Goal: Transaction & Acquisition: Download file/media

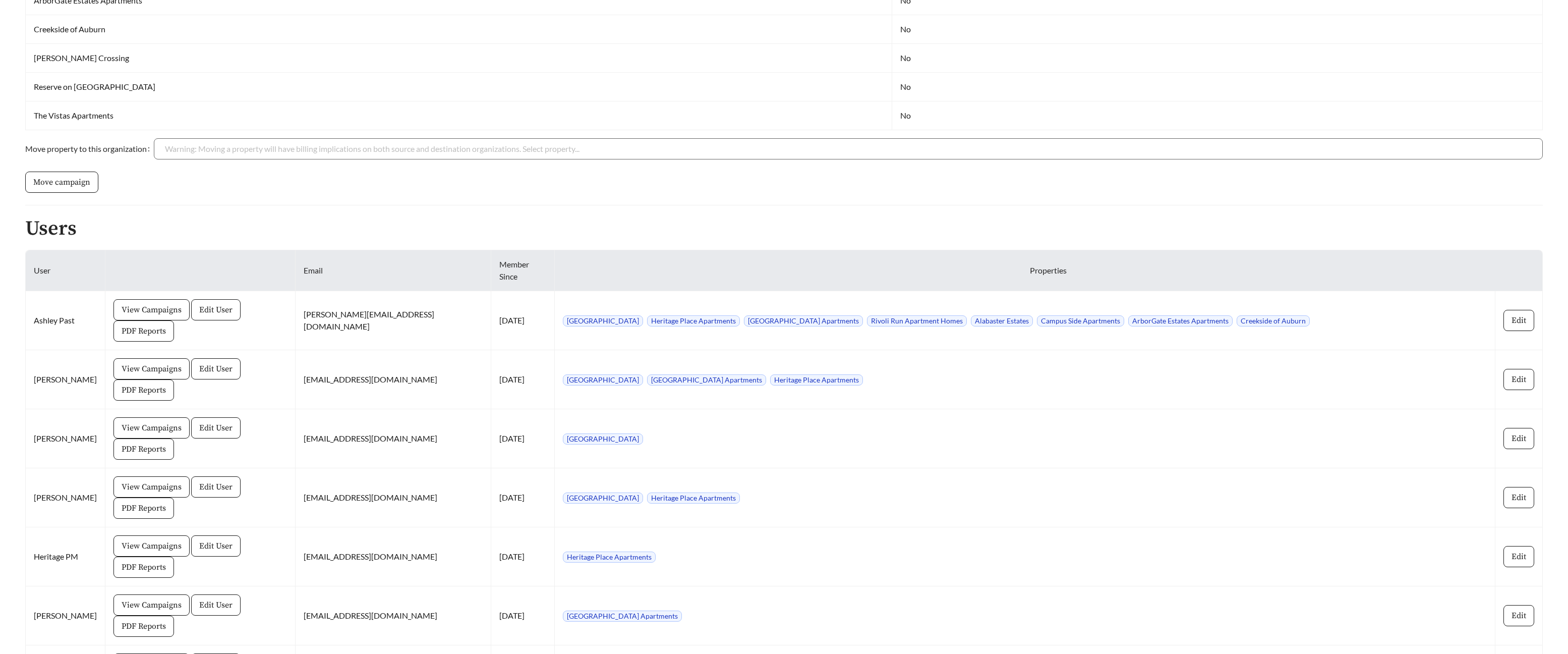
scroll to position [520, 0]
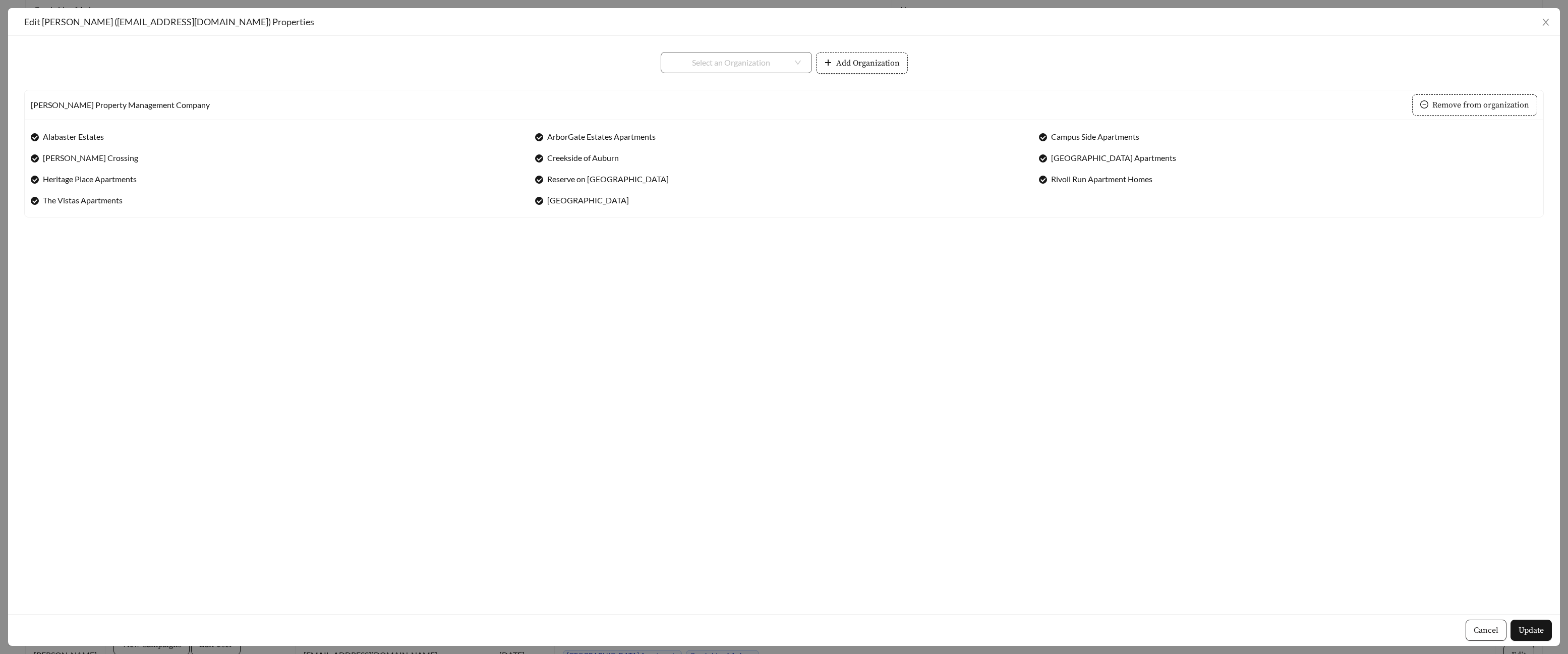
click at [1487, 629] on span "Cancel" at bounding box center [1486, 630] width 25 height 12
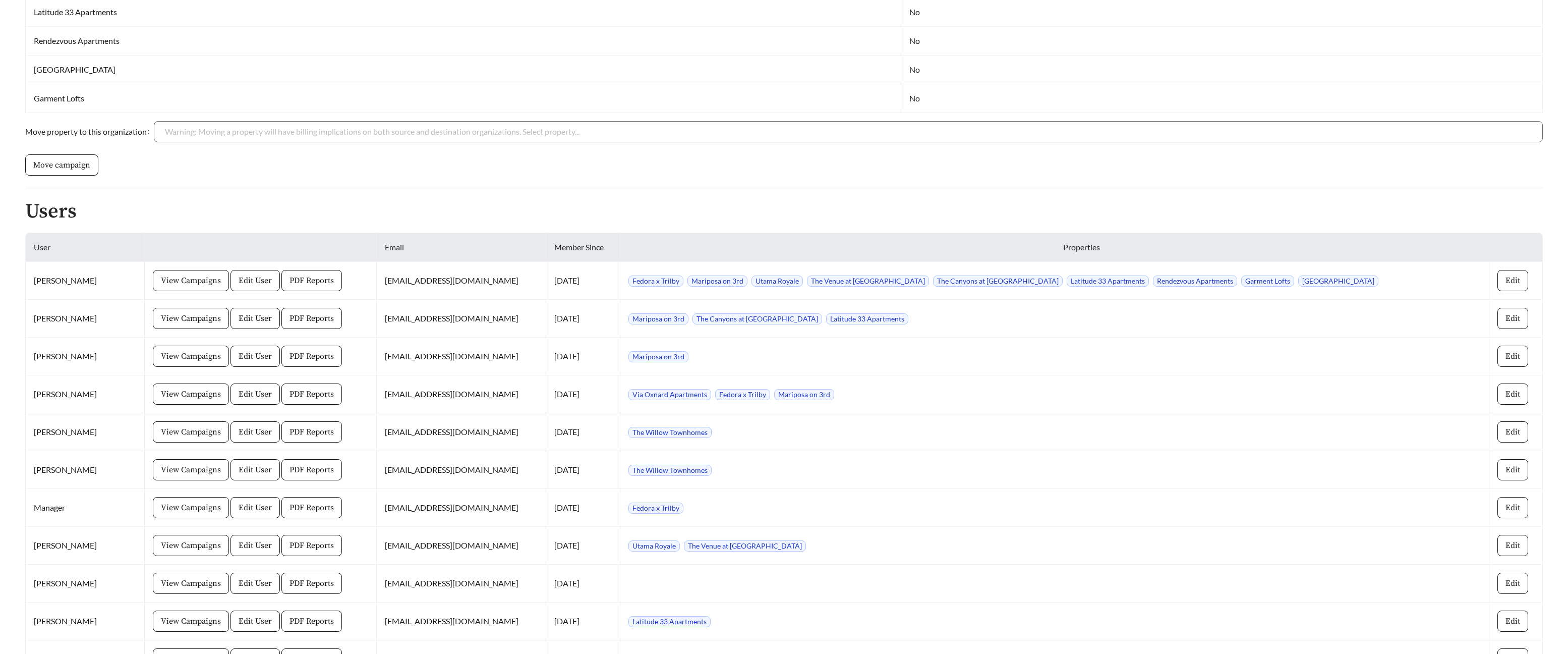
scroll to position [462, 0]
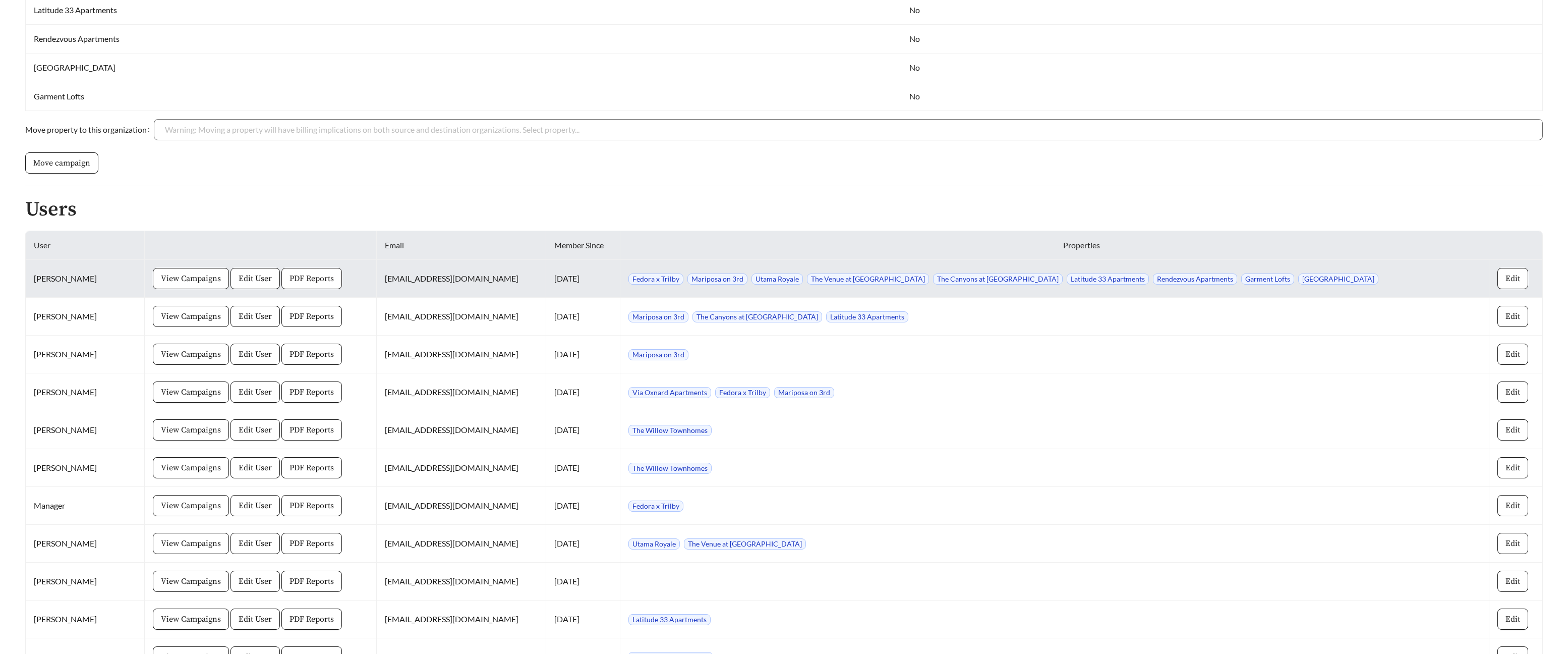
click at [290, 277] on span "PDF Reports" at bounding box center [312, 278] width 44 height 12
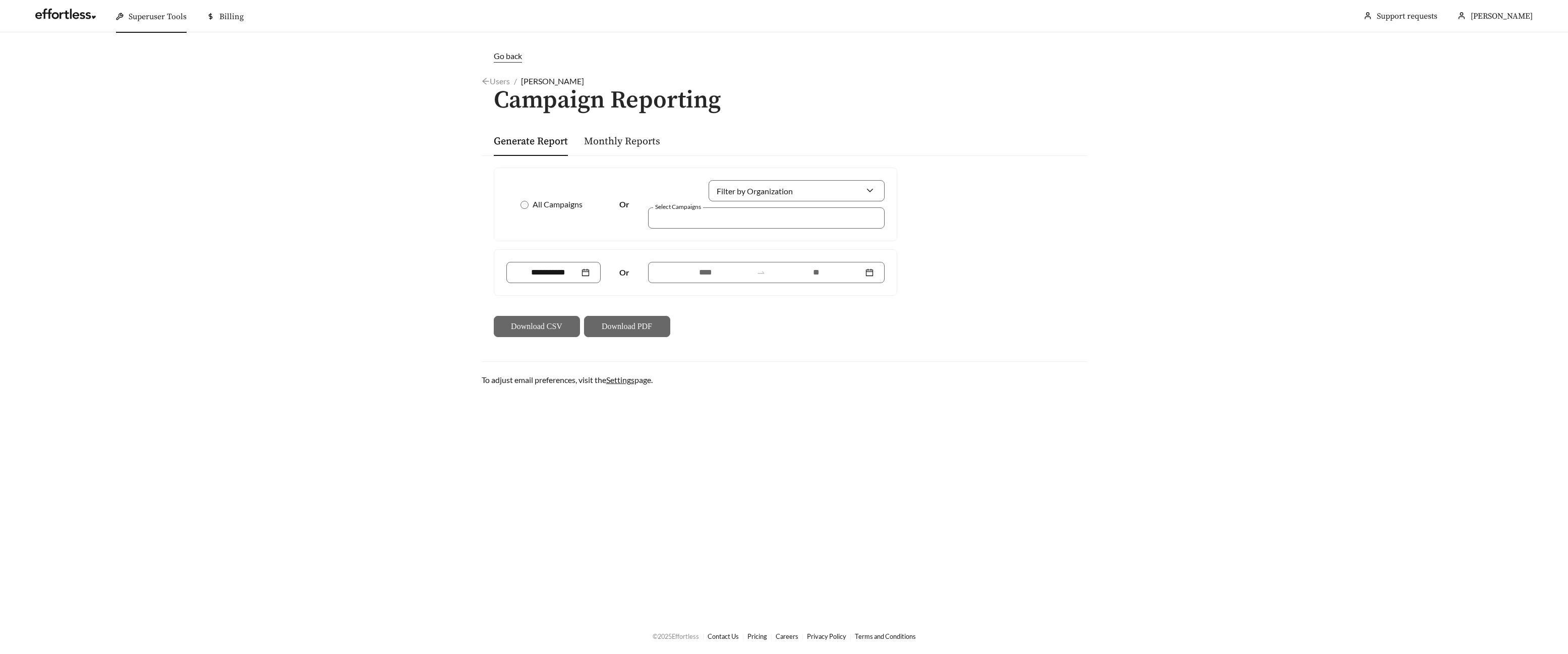
drag, startPoint x: 527, startPoint y: 202, endPoint x: 615, endPoint y: 220, distance: 89.8
click at [527, 202] on span at bounding box center [524, 205] width 8 height 8
drag, startPoint x: 816, startPoint y: 266, endPoint x: 808, endPoint y: 265, distance: 8.1
click at [811, 266] on input at bounding box center [816, 272] width 93 height 12
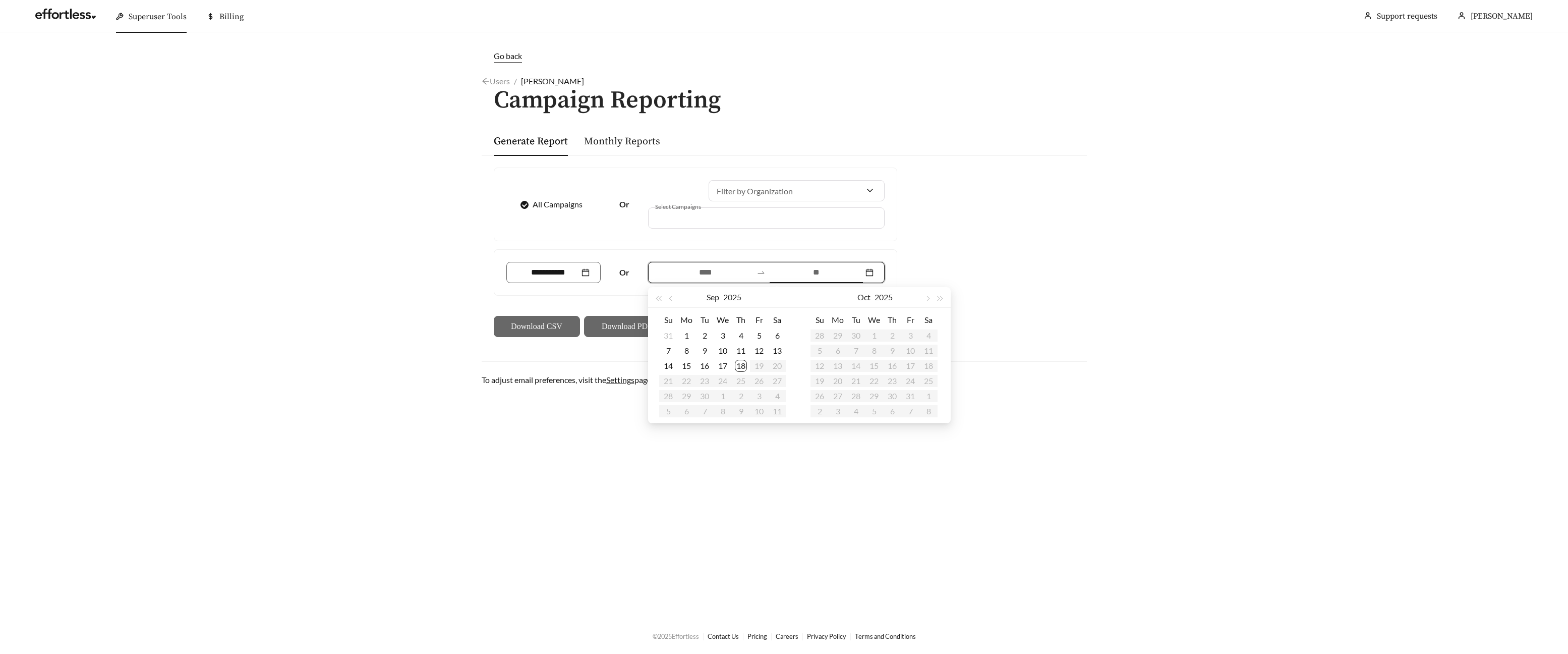
type input "**********"
click at [744, 365] on div "18" at bounding box center [741, 366] width 12 height 12
type input "**********"
click at [678, 299] on div "Sep 2025" at bounding box center [724, 297] width 92 height 20
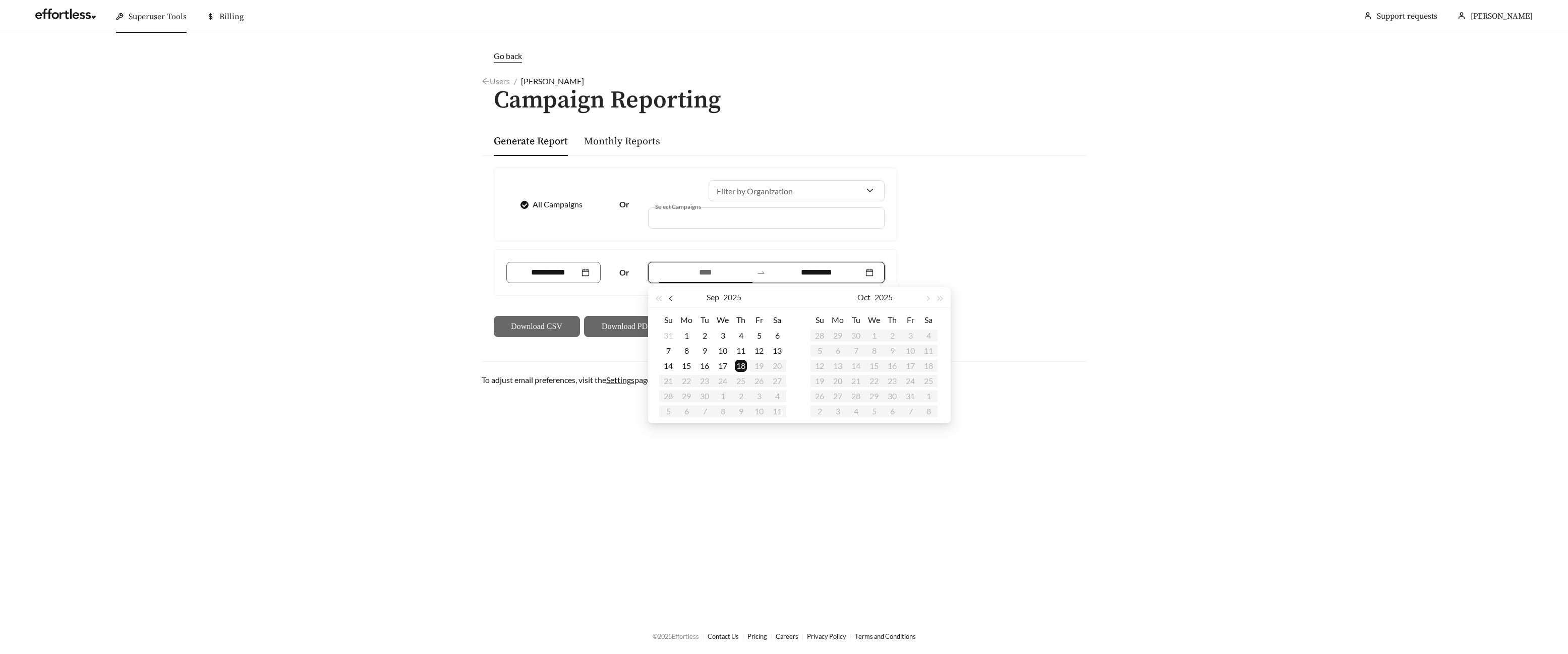
click at [678, 298] on div "Sep 2025" at bounding box center [724, 297] width 92 height 20
click at [673, 298] on span "button" at bounding box center [671, 298] width 5 height 5
type input "**********"
click at [671, 377] on div "17" at bounding box center [668, 381] width 12 height 12
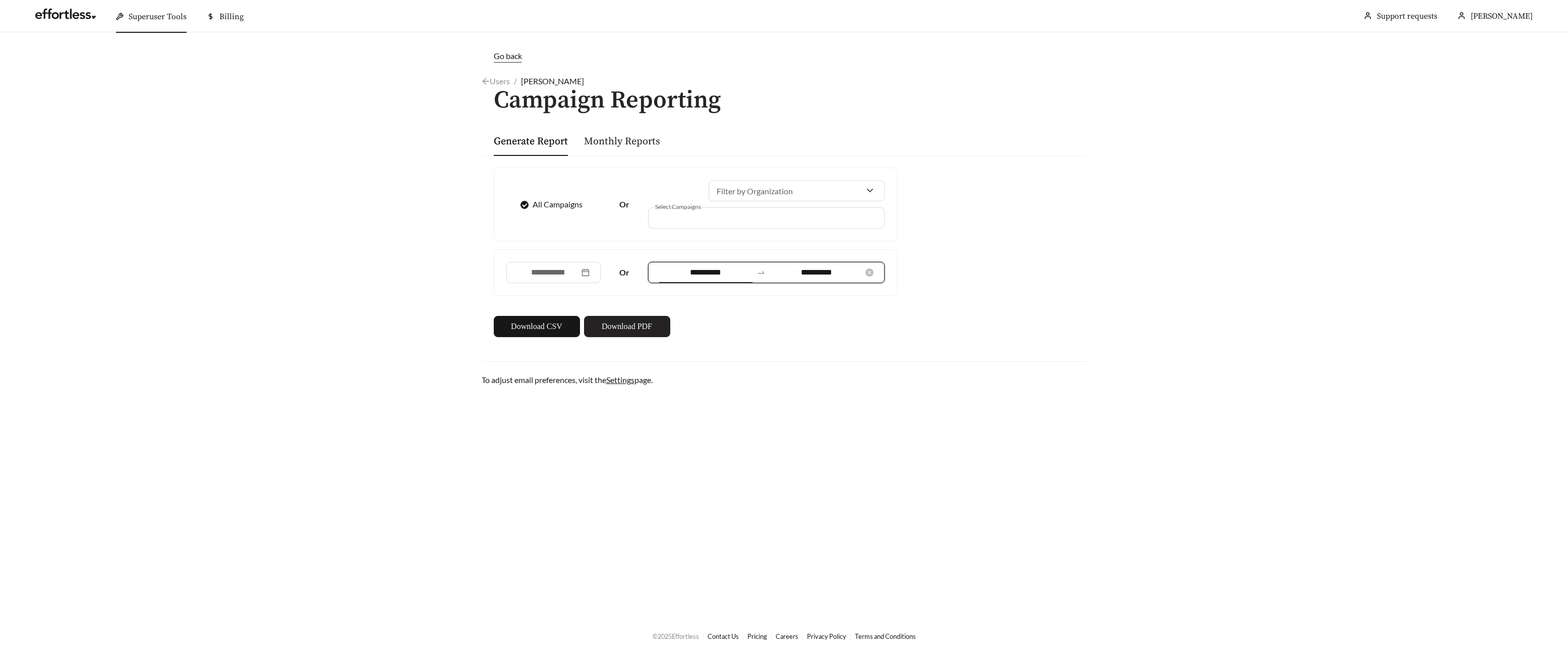
drag, startPoint x: 645, startPoint y: 326, endPoint x: 866, endPoint y: 267, distance: 228.7
click at [653, 325] on button "Download PDF" at bounding box center [627, 326] width 86 height 21
